Goal: Information Seeking & Learning: Learn about a topic

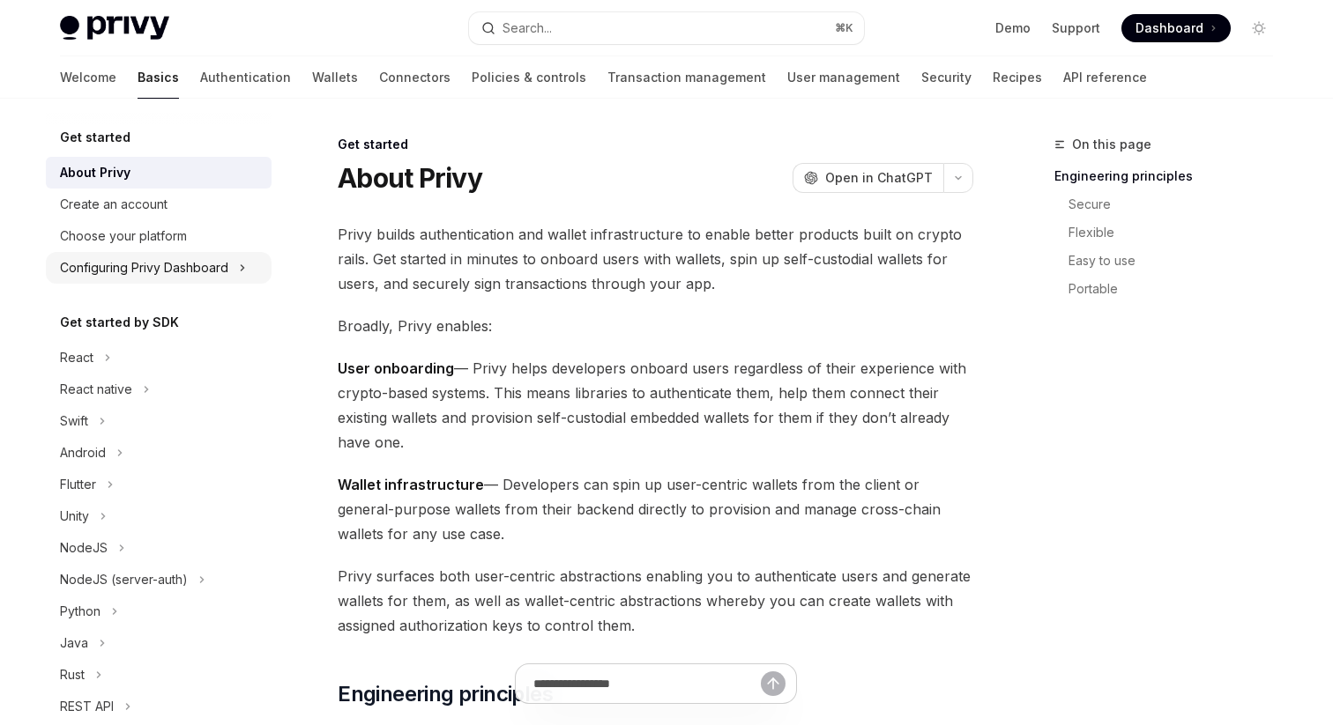
click at [181, 267] on div "Configuring Privy Dashboard" at bounding box center [144, 267] width 168 height 21
type textarea "*"
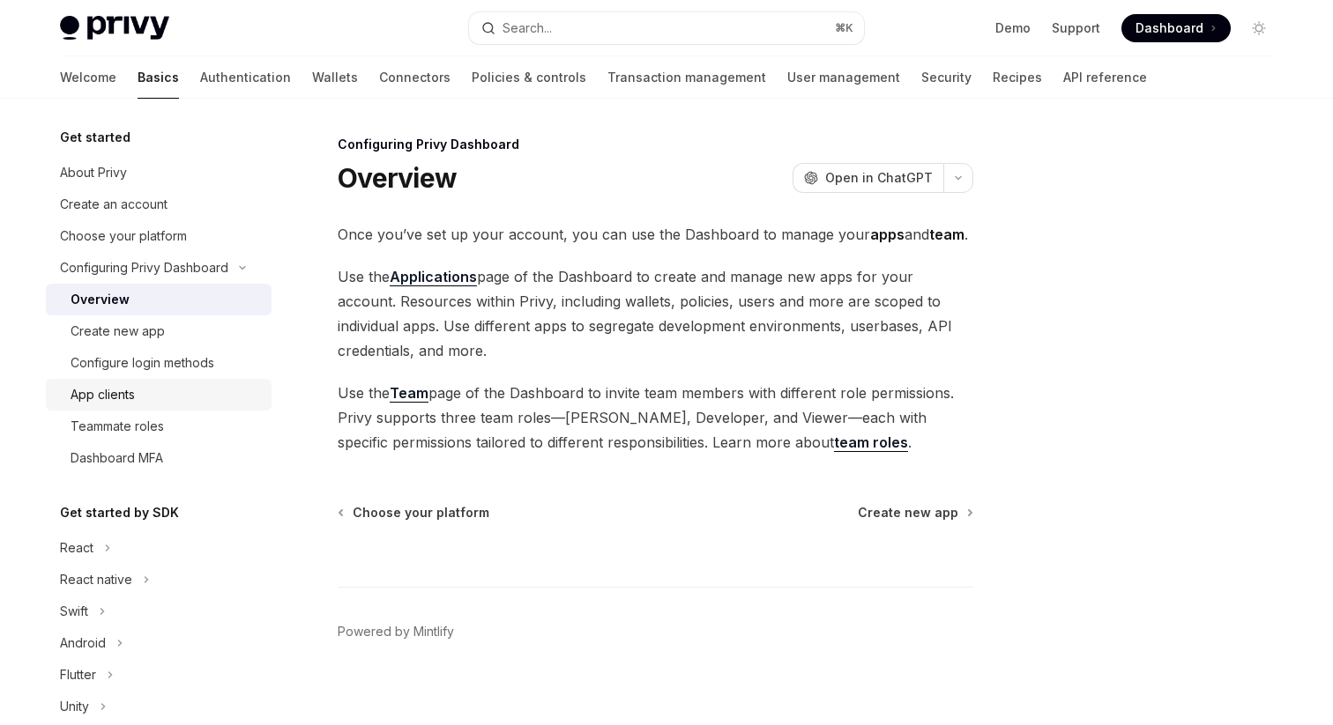
click at [180, 396] on div "App clients" at bounding box center [166, 394] width 190 height 21
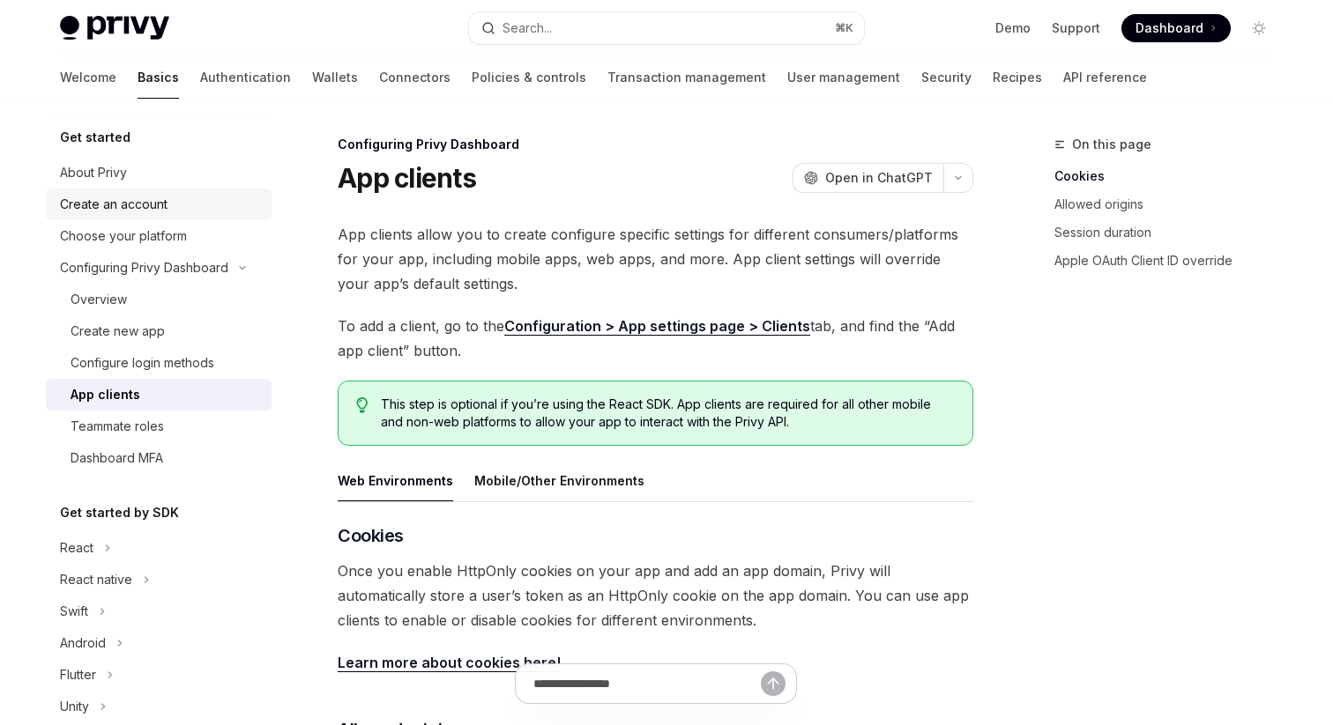
click at [170, 210] on div "Create an account" at bounding box center [160, 204] width 201 height 21
type textarea "*"
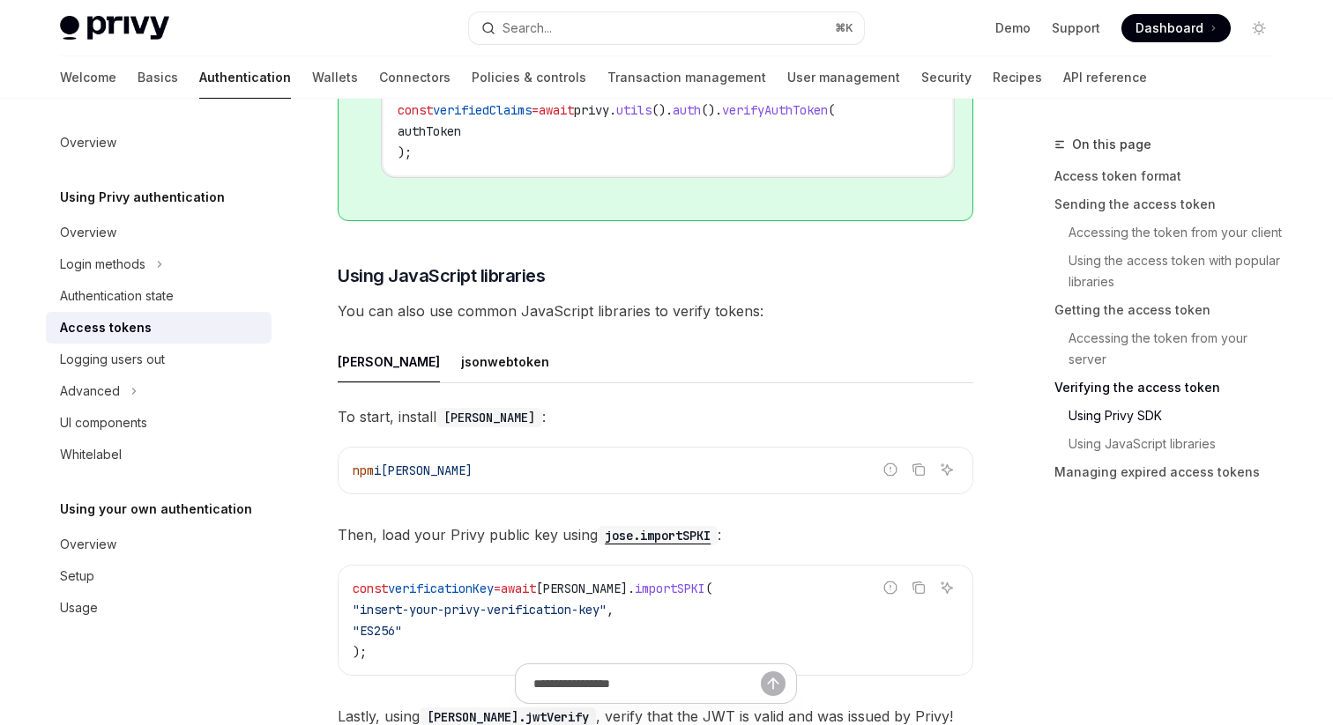
scroll to position [3806, 0]
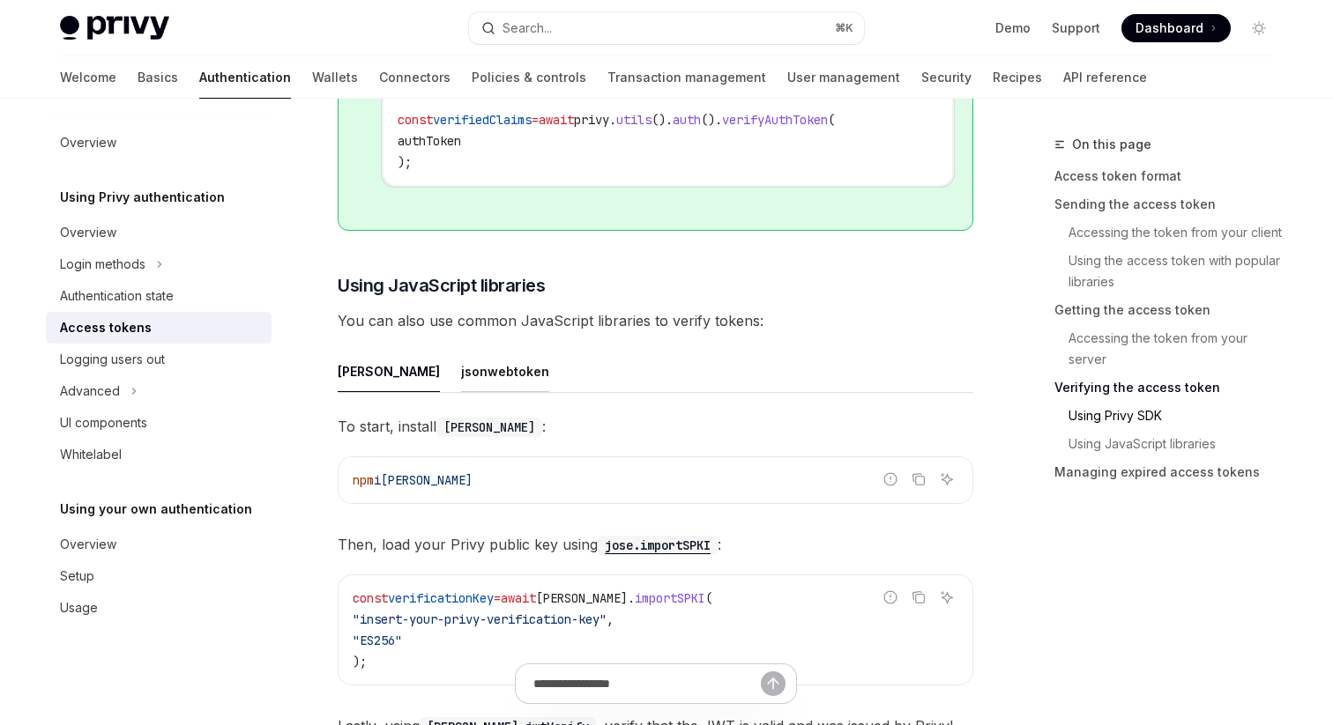
click at [461, 383] on div "jsonwebtoken" at bounding box center [505, 371] width 88 height 41
type textarea "*"
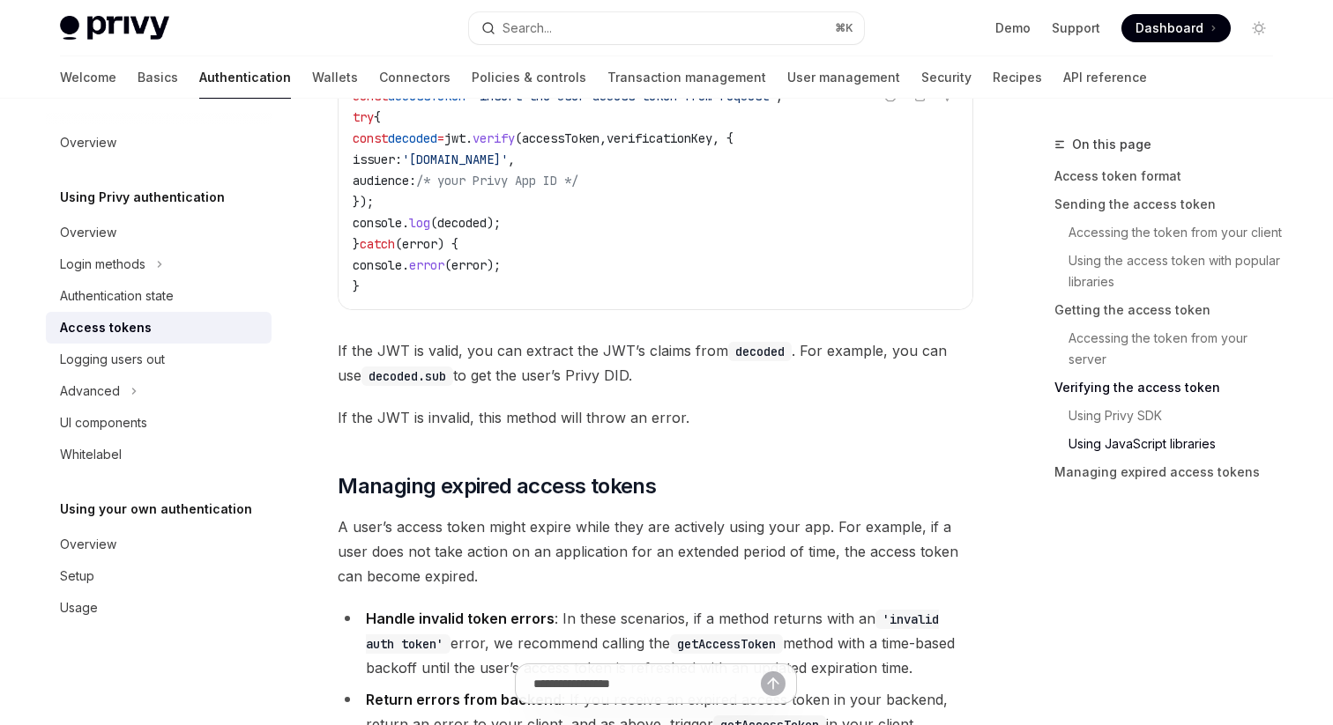
scroll to position [4562, 0]
